Goal: Transaction & Acquisition: Purchase product/service

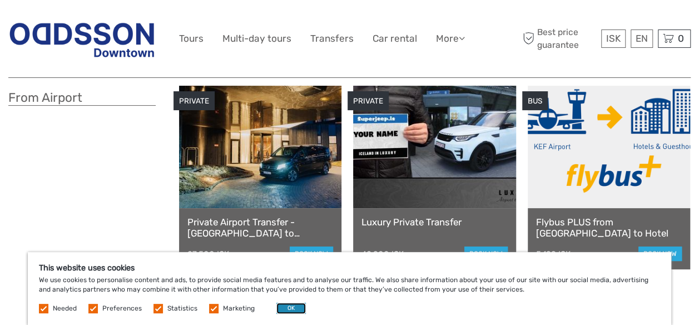
click at [289, 308] on button "OK" at bounding box center [290, 307] width 29 height 11
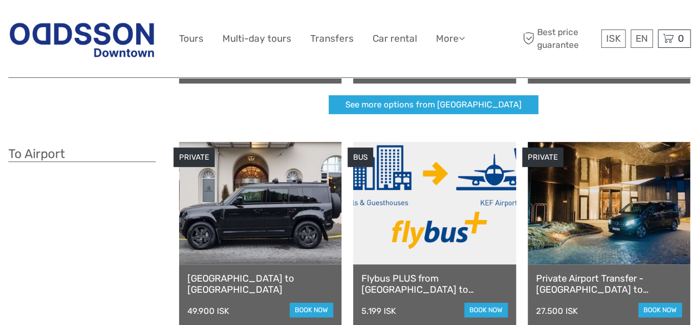
scroll to position [333, 0]
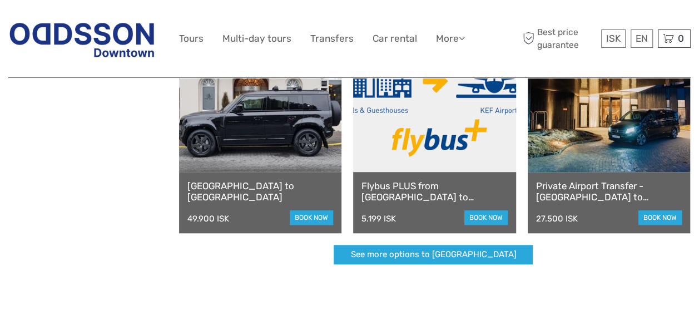
click at [226, 221] on div "49.900 ISK" at bounding box center [208, 218] width 42 height 10
drag, startPoint x: 580, startPoint y: 218, endPoint x: 531, endPoint y: 218, distance: 48.9
click at [531, 218] on div "Private Airport Transfer - Reykjavík to Keflavík Airport 27.500 ISK book now" at bounding box center [608, 202] width 162 height 61
copy div "27.500 ISK"
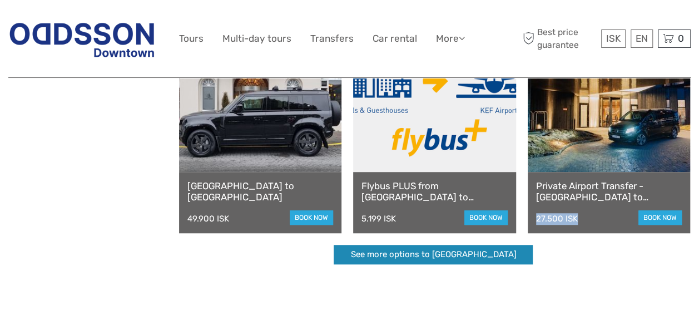
scroll to position [445, 0]
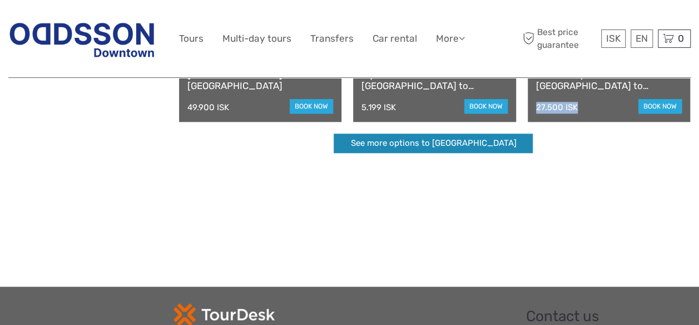
click at [408, 142] on link "See more options to Keflavík airport" at bounding box center [432, 142] width 199 height 19
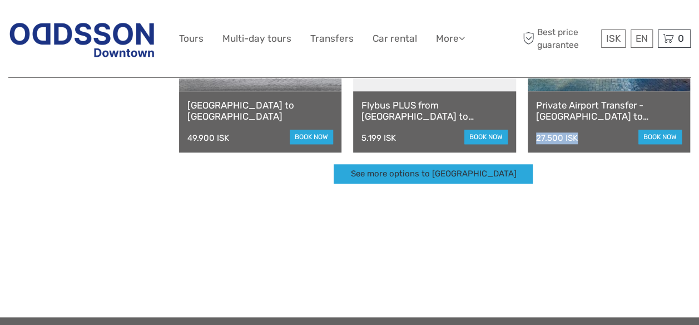
scroll to position [389, 0]
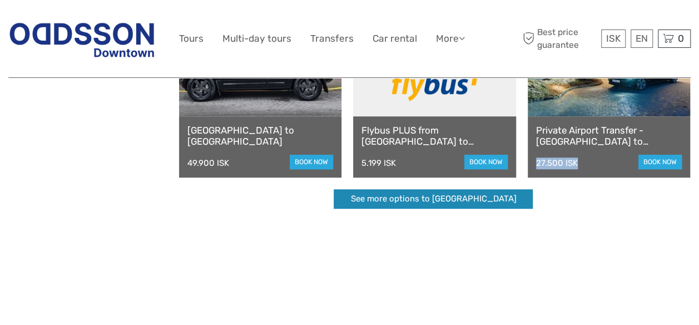
click at [403, 201] on link "See more options to Keflavík airport" at bounding box center [432, 198] width 199 height 19
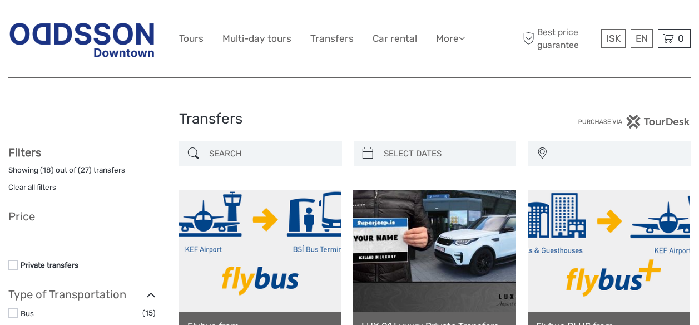
select select
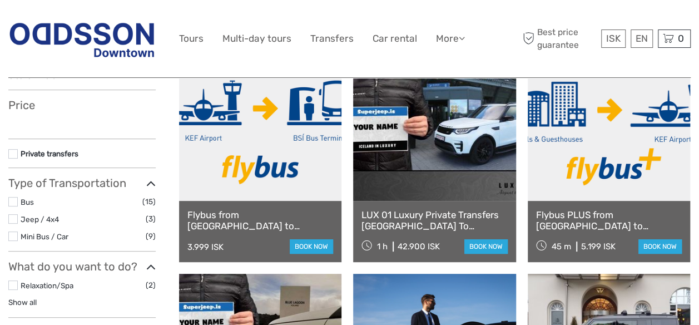
select select
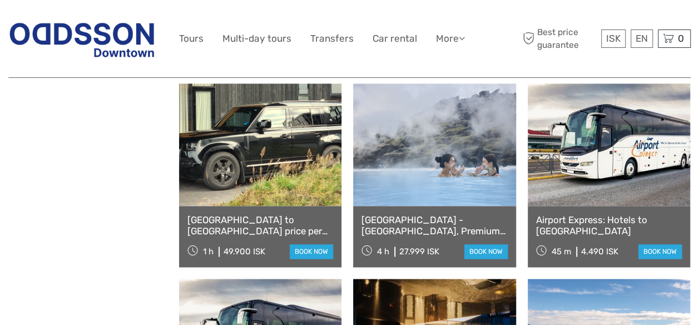
scroll to position [667, 0]
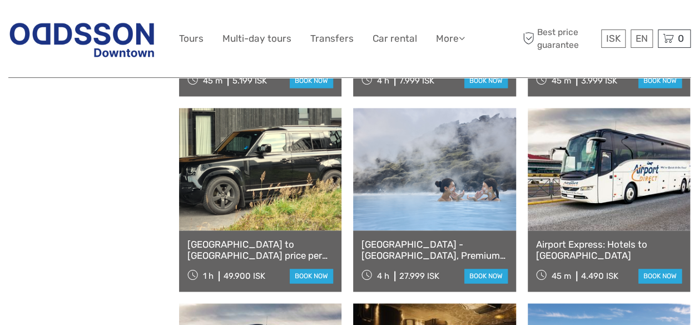
click at [634, 165] on link at bounding box center [608, 169] width 162 height 122
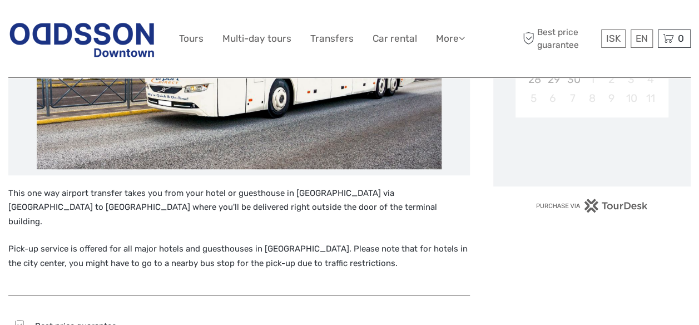
scroll to position [389, 0]
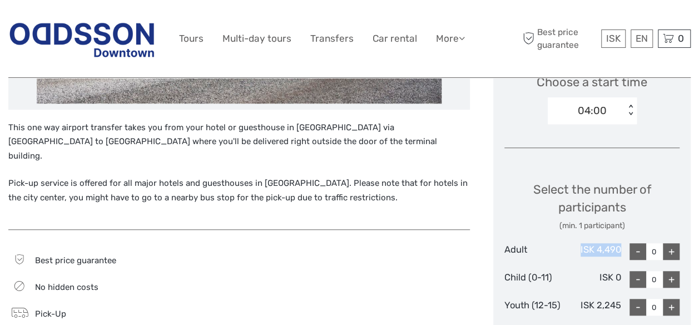
drag, startPoint x: 580, startPoint y: 249, endPoint x: 618, endPoint y: 249, distance: 37.8
click at [618, 249] on div "ISK 4,490" at bounding box center [591, 251] width 58 height 17
copy div "ISK 4,490"
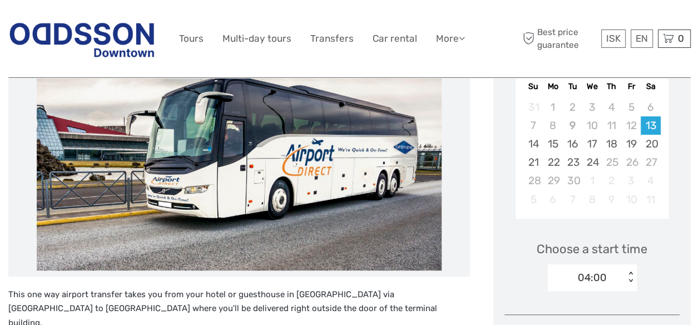
scroll to position [167, 0]
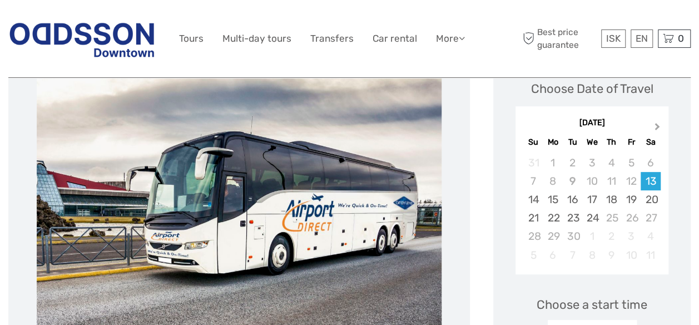
click at [654, 122] on button "Next Month" at bounding box center [658, 129] width 18 height 18
click at [550, 202] on div "15" at bounding box center [552, 199] width 19 height 18
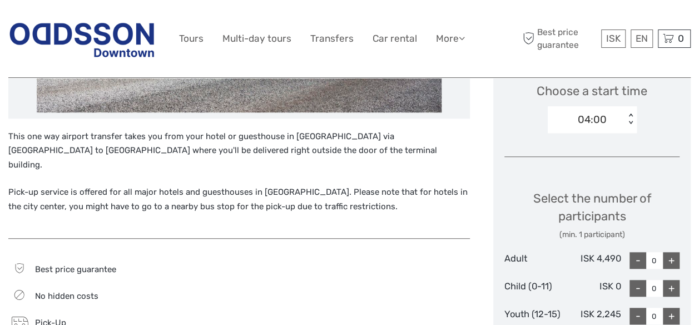
scroll to position [445, 0]
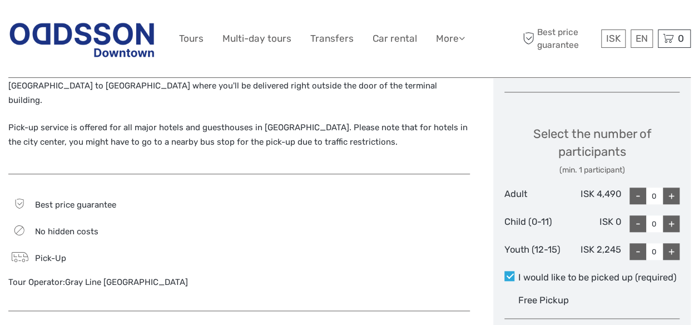
click at [670, 197] on div "+" at bounding box center [671, 195] width 17 height 17
type input "1"
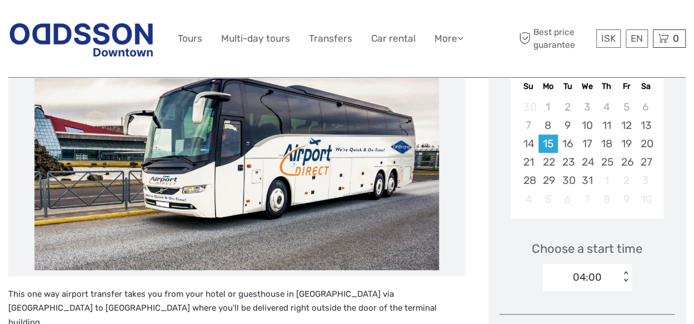
scroll to position [389, 0]
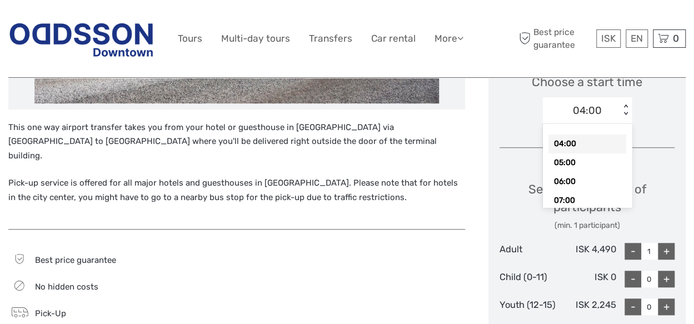
click at [607, 105] on div "04:00" at bounding box center [581, 110] width 77 height 17
click at [580, 147] on div "04:00" at bounding box center [588, 144] width 78 height 19
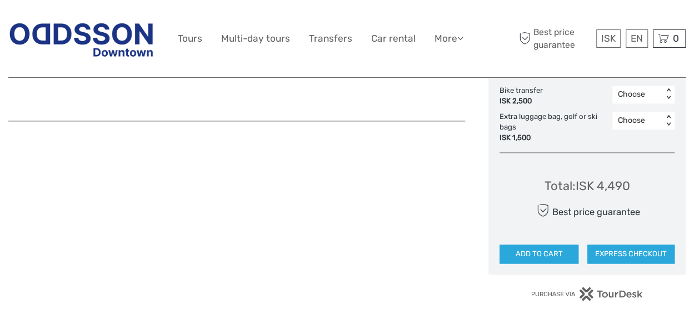
scroll to position [778, 0]
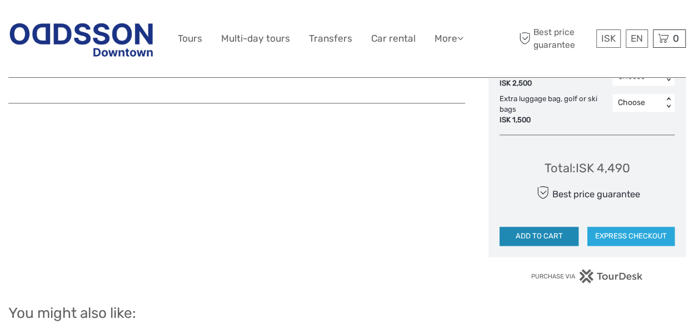
click at [554, 236] on button "ADD TO CART" at bounding box center [539, 236] width 79 height 19
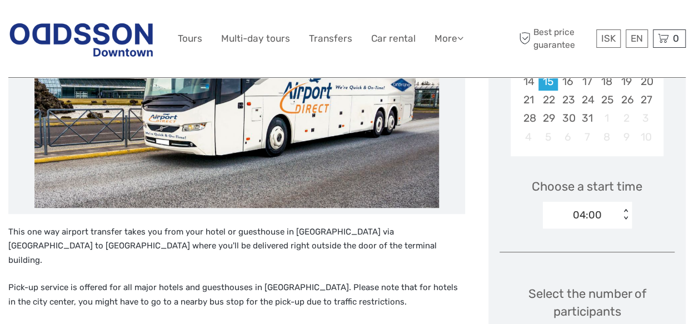
scroll to position [222, 0]
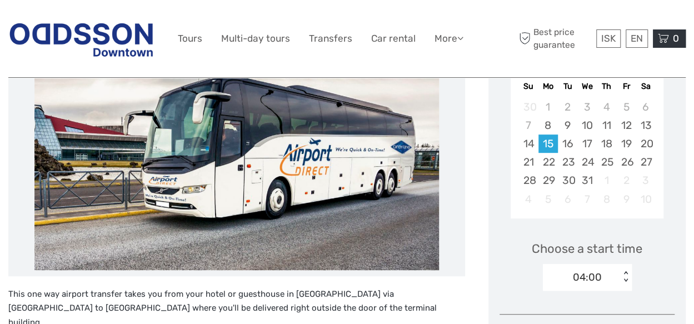
click at [672, 39] on span "0" at bounding box center [675, 38] width 9 height 11
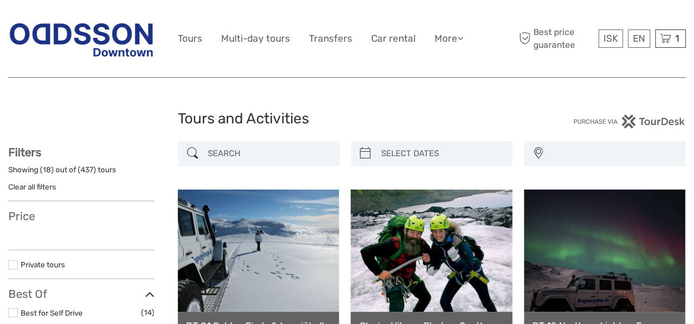
select select
